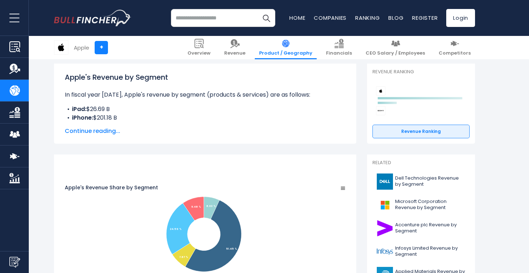
scroll to position [98, 0]
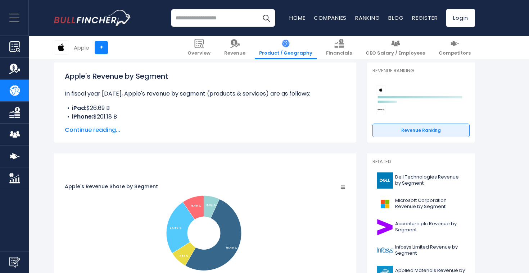
click at [103, 128] on span "Continue reading..." at bounding box center [205, 130] width 281 height 9
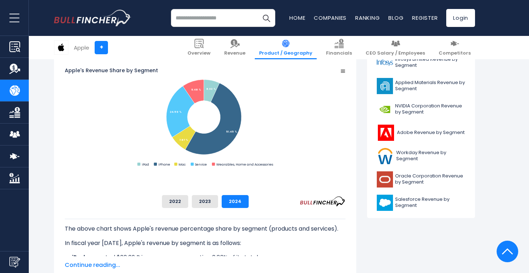
scroll to position [295, 0]
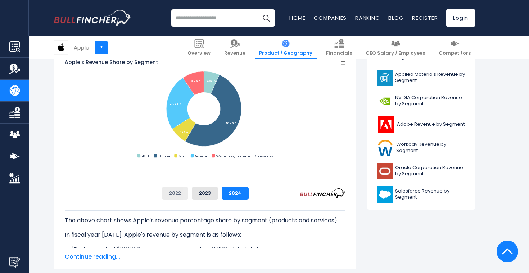
click at [188, 192] on button "2022" at bounding box center [175, 193] width 26 height 13
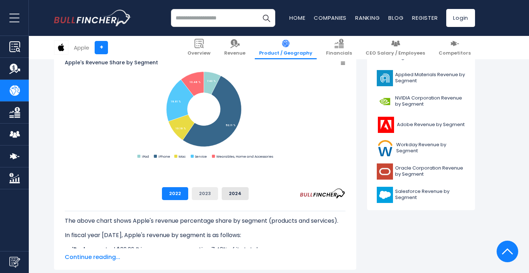
scroll to position [290, 0]
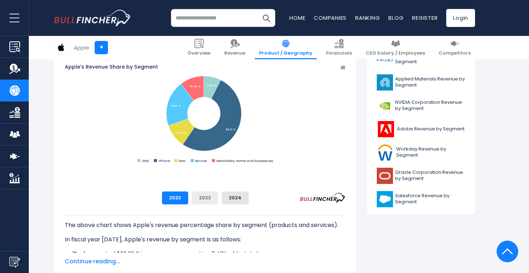
click at [218, 197] on button "2023" at bounding box center [205, 198] width 26 height 13
click at [188, 195] on button "2022" at bounding box center [175, 198] width 26 height 13
click at [218, 199] on button "2023" at bounding box center [205, 198] width 26 height 13
click at [249, 198] on button "2024" at bounding box center [235, 198] width 27 height 13
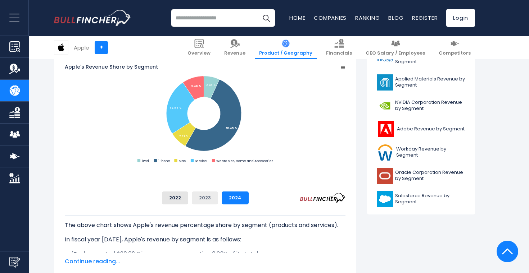
click at [218, 196] on button "2023" at bounding box center [205, 198] width 26 height 13
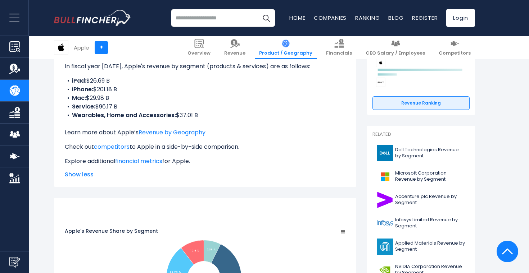
scroll to position [109, 0]
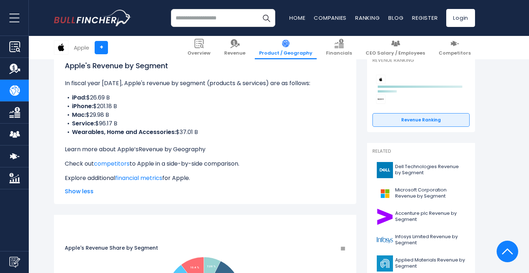
click at [178, 149] on link "Revenue by Geography" at bounding box center [171, 149] width 67 height 8
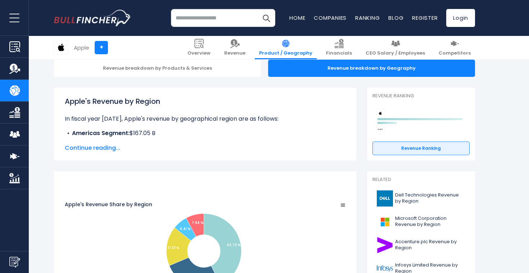
scroll to position [76, 0]
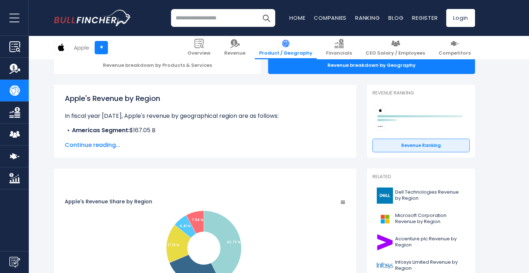
click at [95, 147] on span "Continue reading..." at bounding box center [205, 145] width 281 height 9
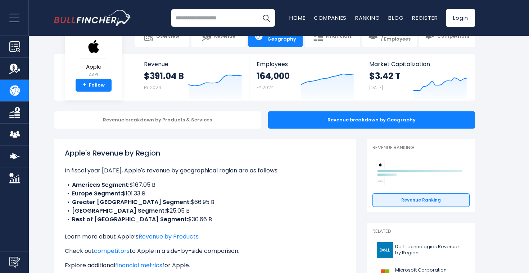
scroll to position [0, 0]
